Goal: Find specific fact: Find specific fact

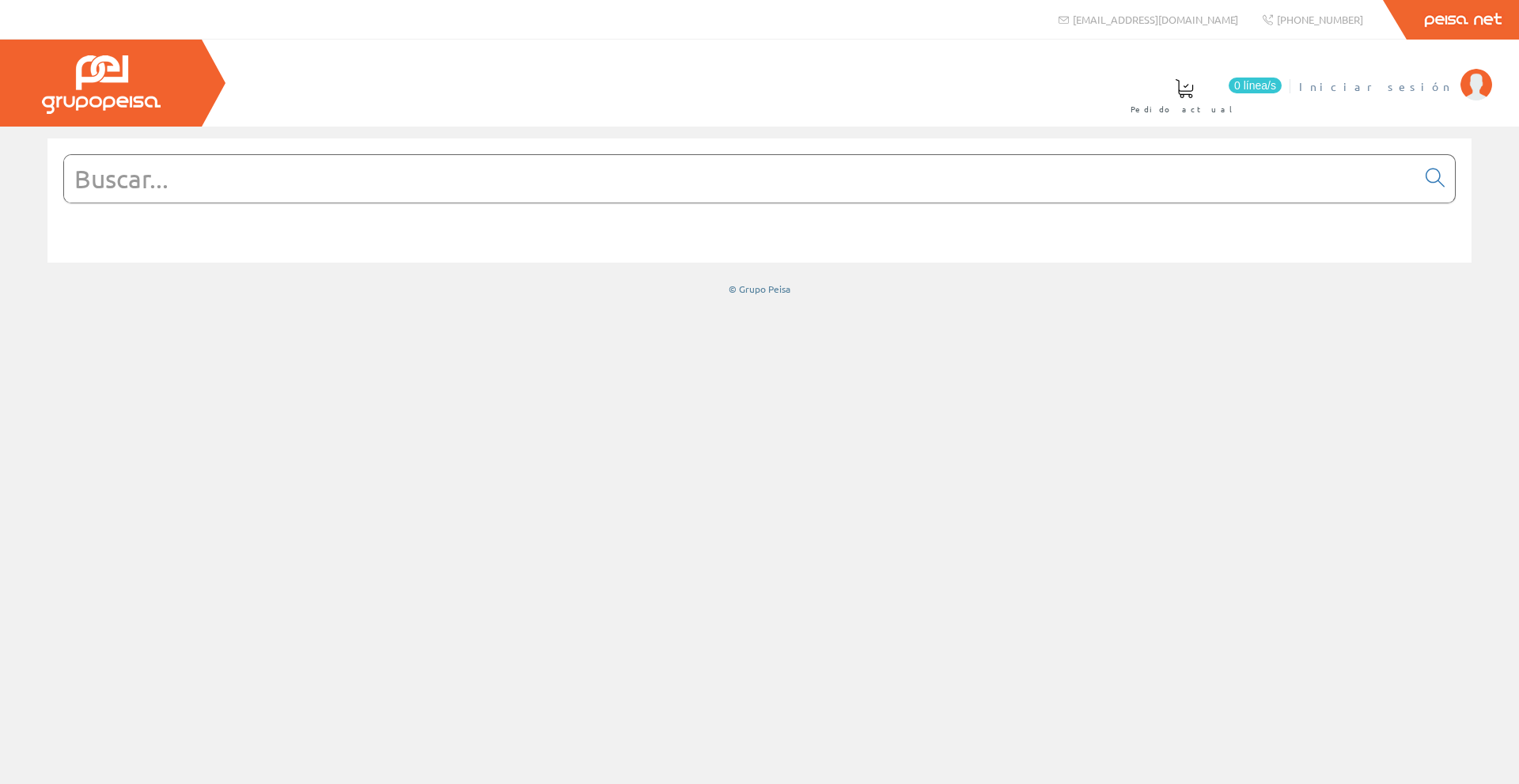
click at [1410, 83] on span "Iniciar sesión" at bounding box center [1376, 87] width 153 height 16
click at [435, 183] on input "text" at bounding box center [740, 179] width 1353 height 47
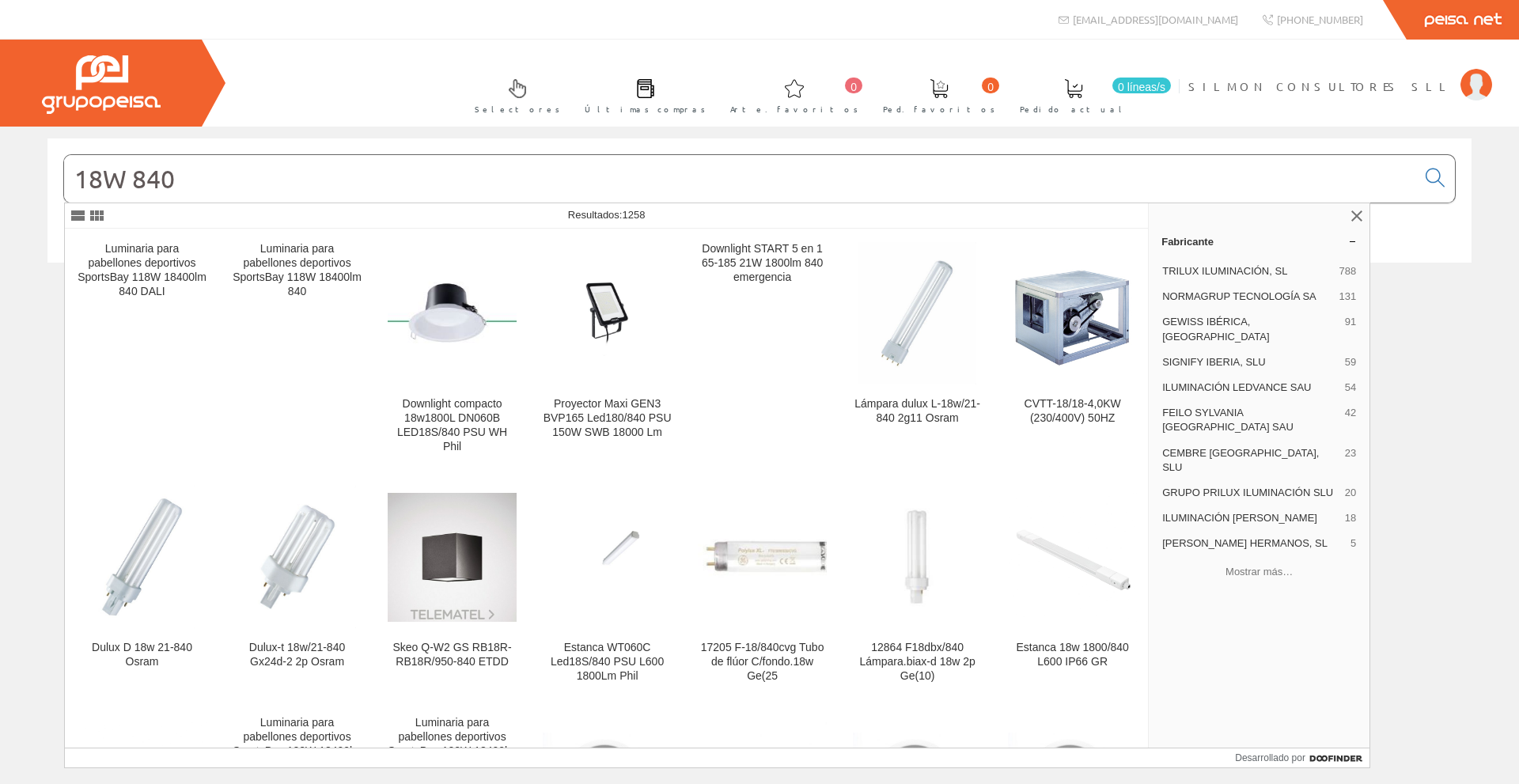
type input "18W 840"
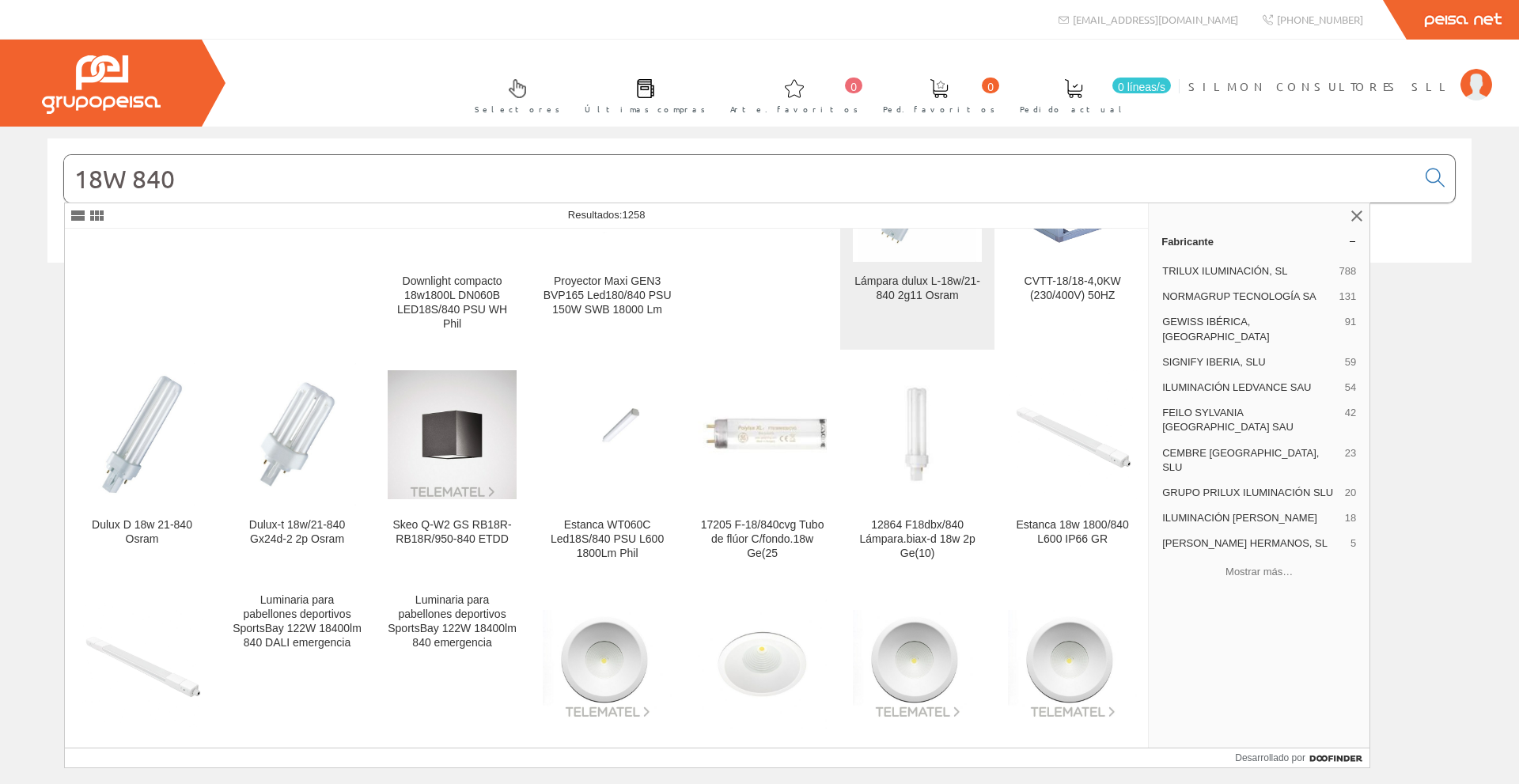
scroll to position [158, 0]
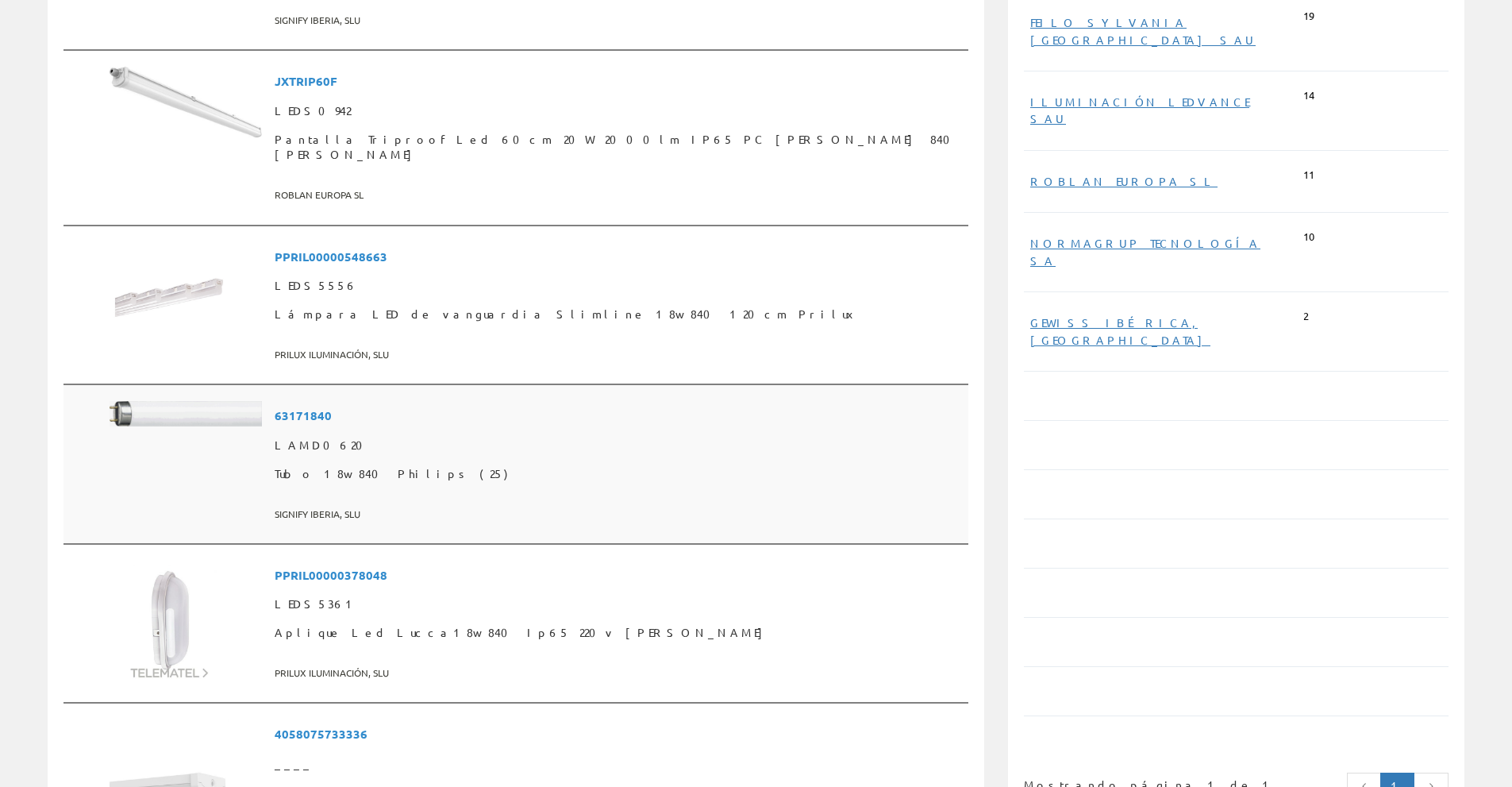
scroll to position [556, 0]
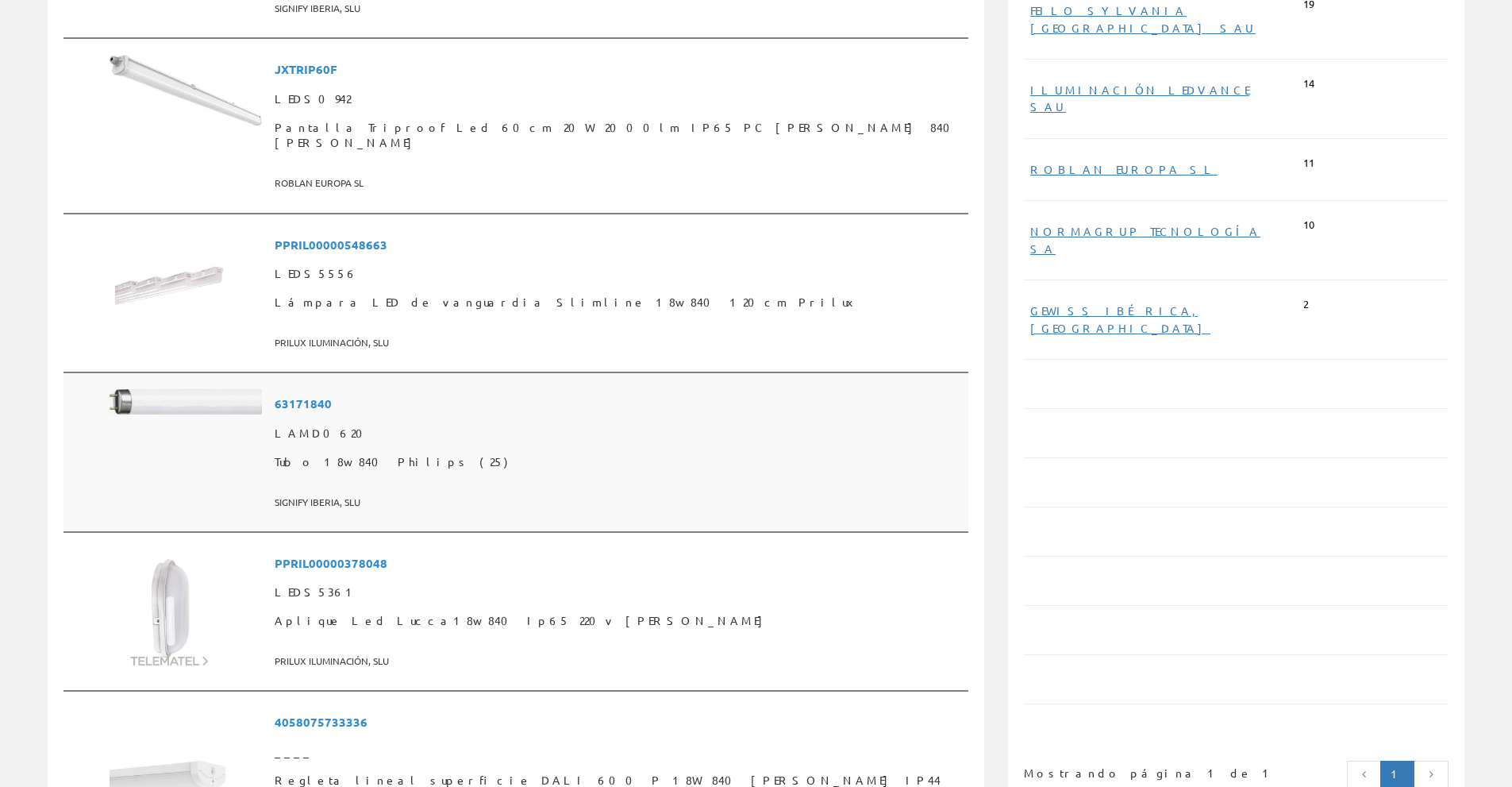
click at [431, 454] on font "Tubo 18w 840 Philips (25)" at bounding box center [391, 461] width 233 height 14
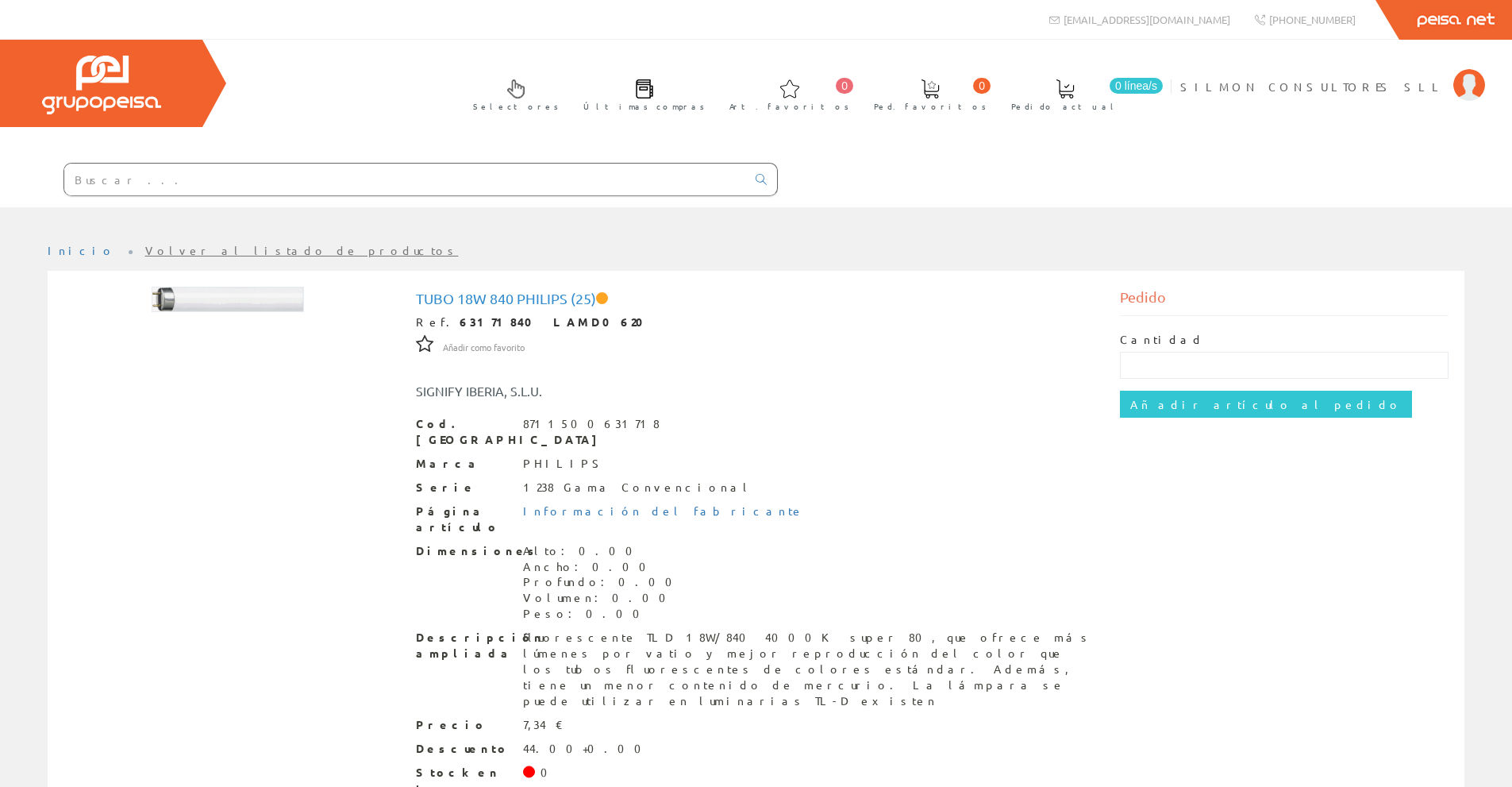
scroll to position [39, 0]
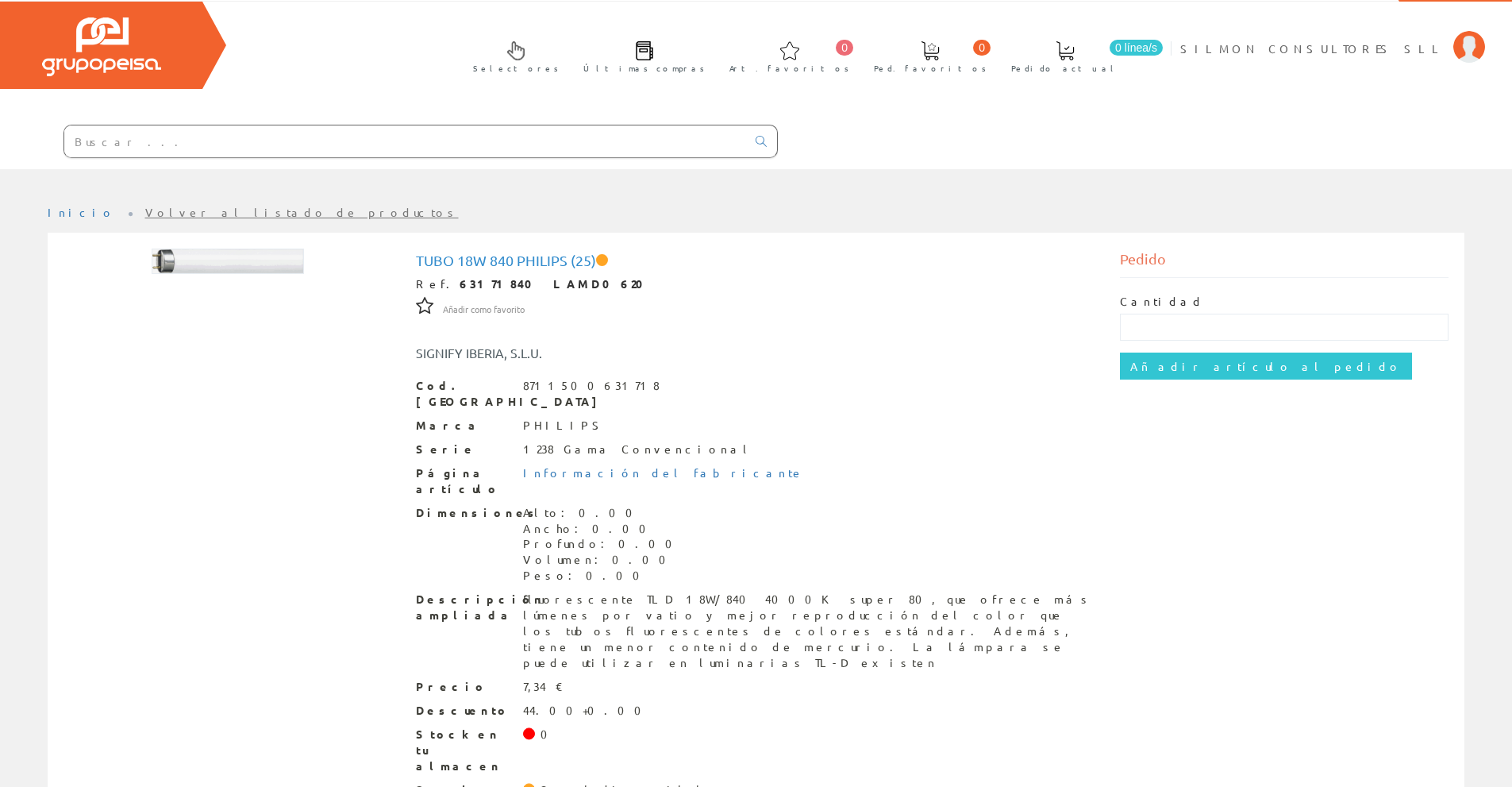
click at [139, 140] on input "text" at bounding box center [405, 141] width 682 height 32
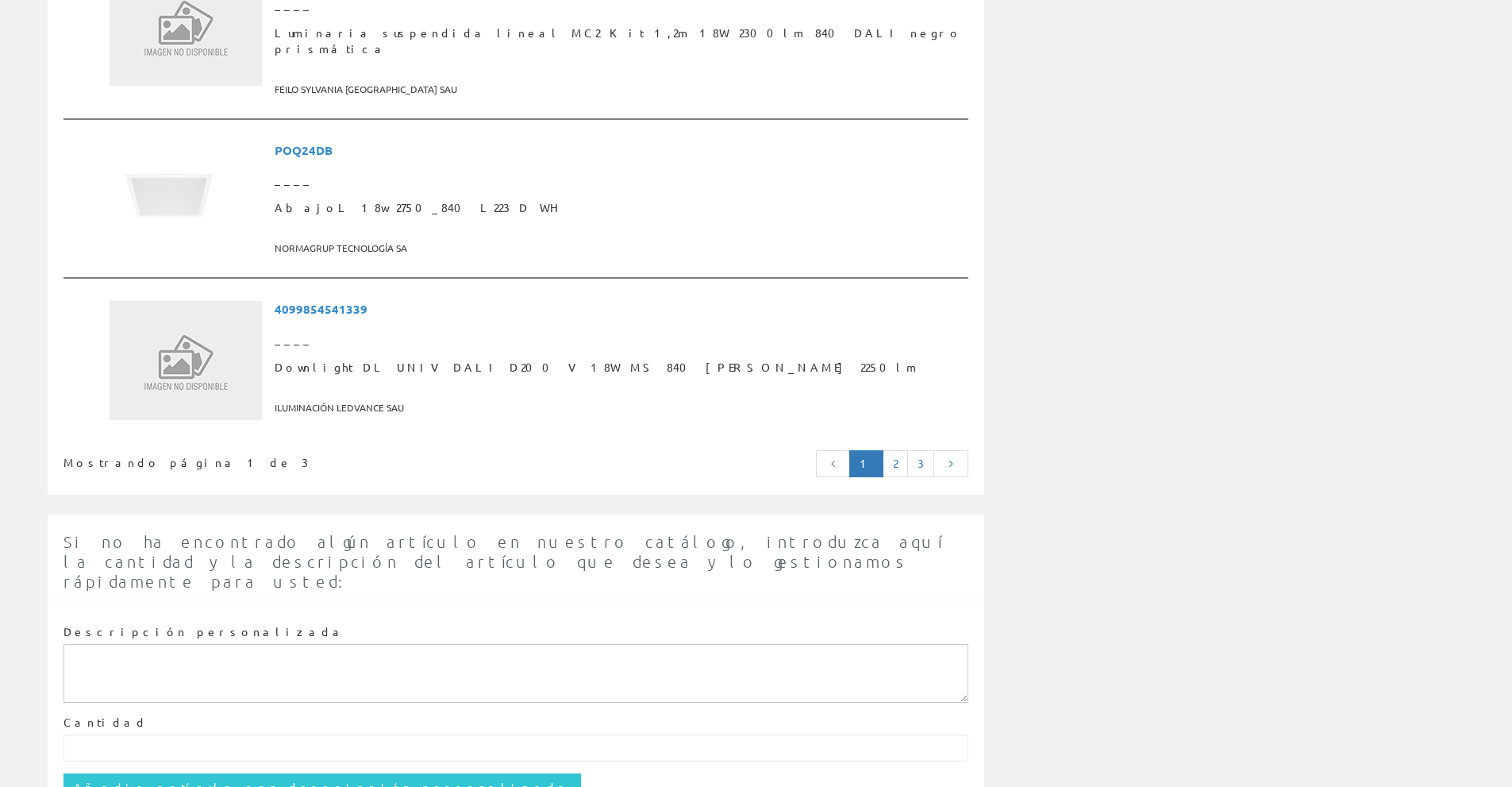
scroll to position [4074, 0]
